Goal: Find specific fact: Find specific fact

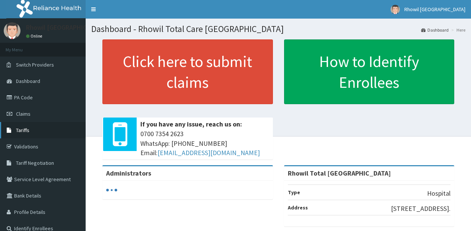
click at [39, 135] on link "Tariffs" at bounding box center [43, 130] width 86 height 16
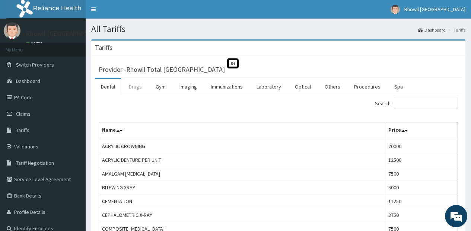
click at [135, 87] on link "Drugs" at bounding box center [135, 87] width 25 height 16
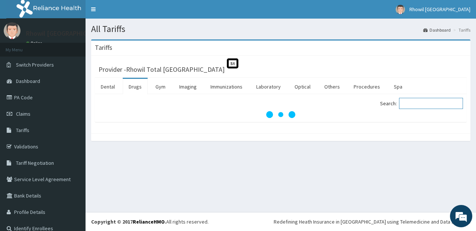
click at [405, 103] on input "Search:" at bounding box center [431, 103] width 64 height 11
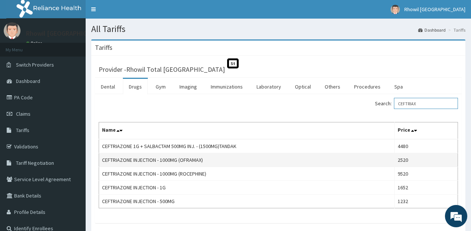
type input "CEFTRIAX"
click at [349, 160] on td "CEFTRIAZONE INJECTION - 1000MG (OFRAMAX)" at bounding box center [247, 160] width 296 height 14
